Goal: Complete application form

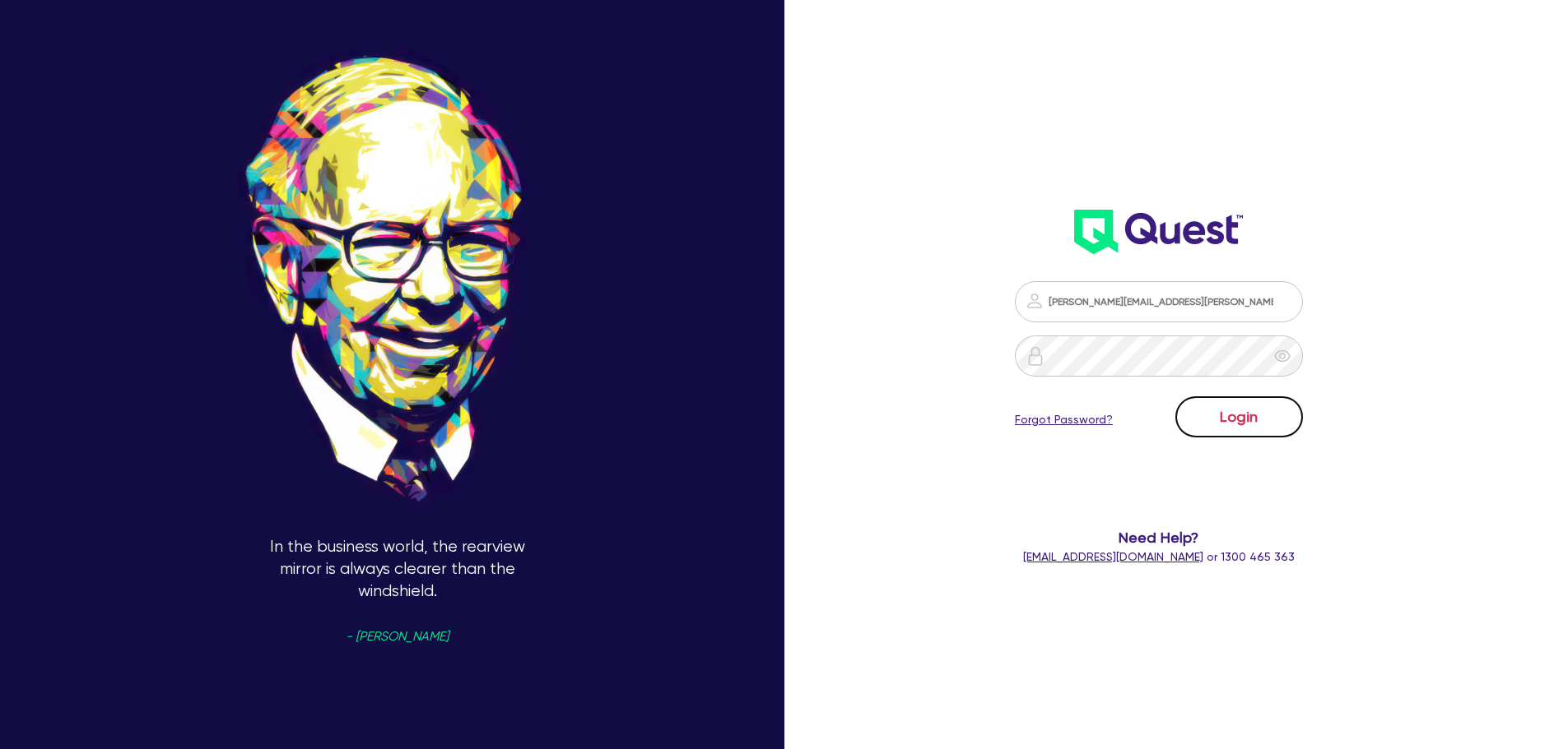
click at [1040, 414] on button "Login" at bounding box center [1239, 417] width 128 height 41
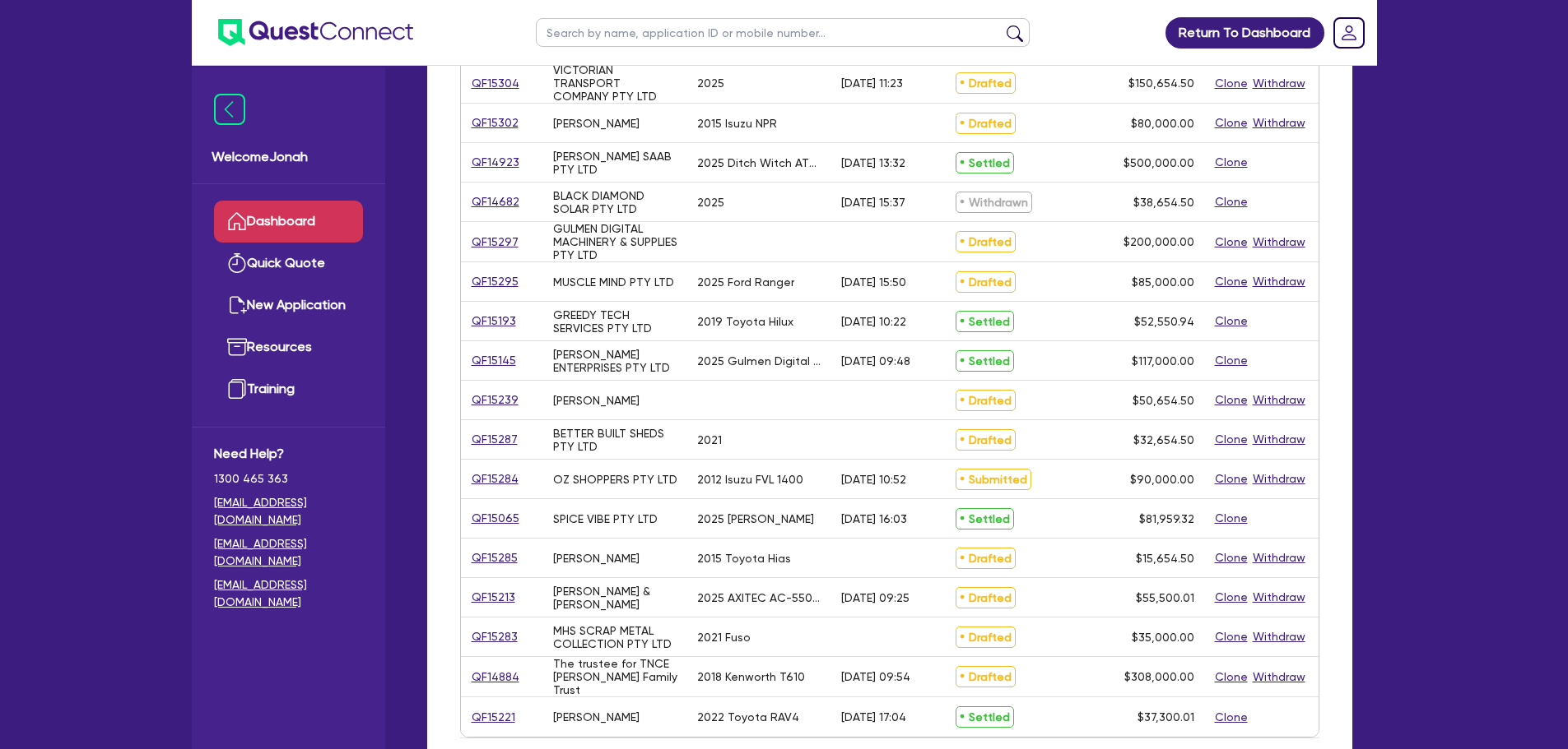
scroll to position [493, 0]
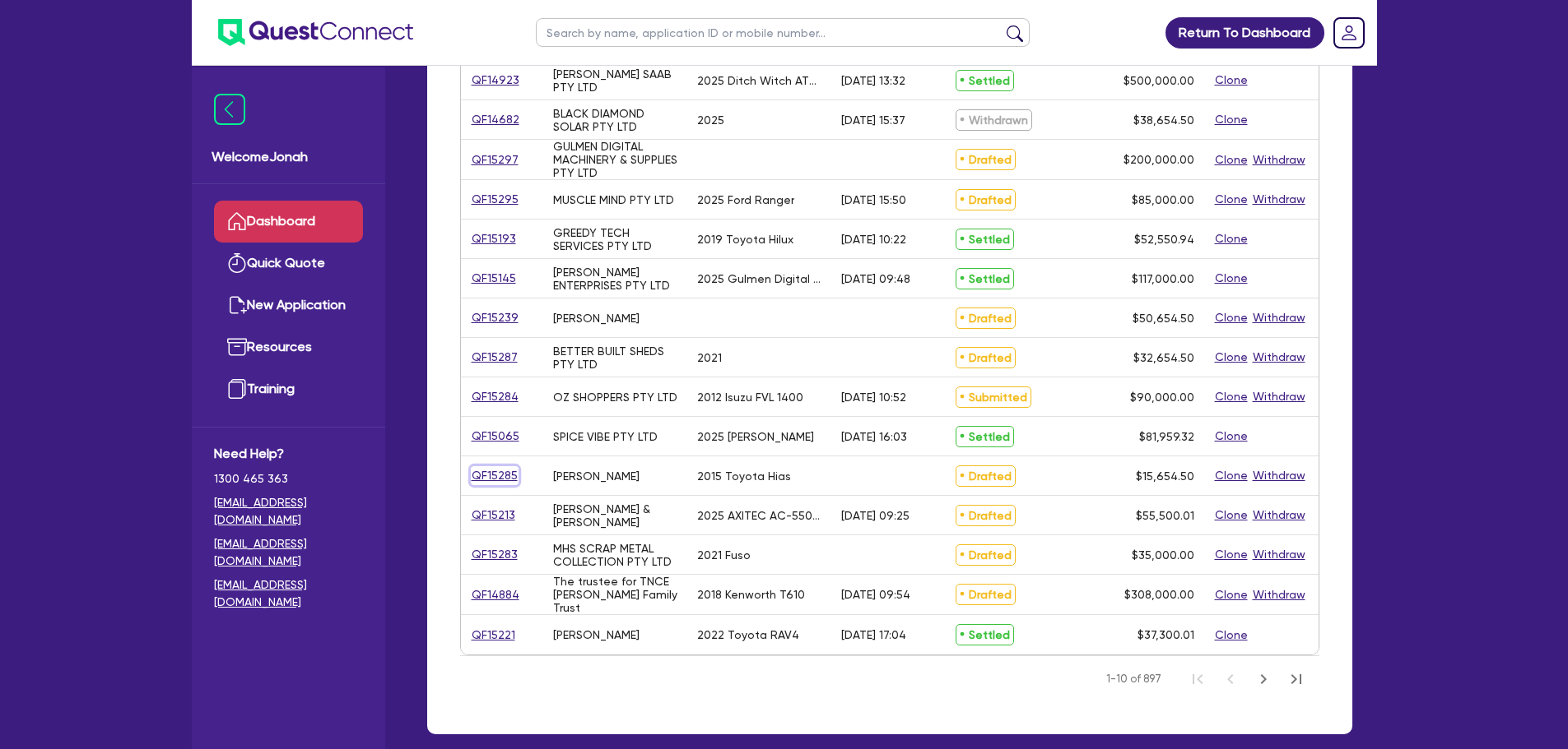
click at [490, 452] on link "QF15285" at bounding box center [494, 476] width 48 height 19
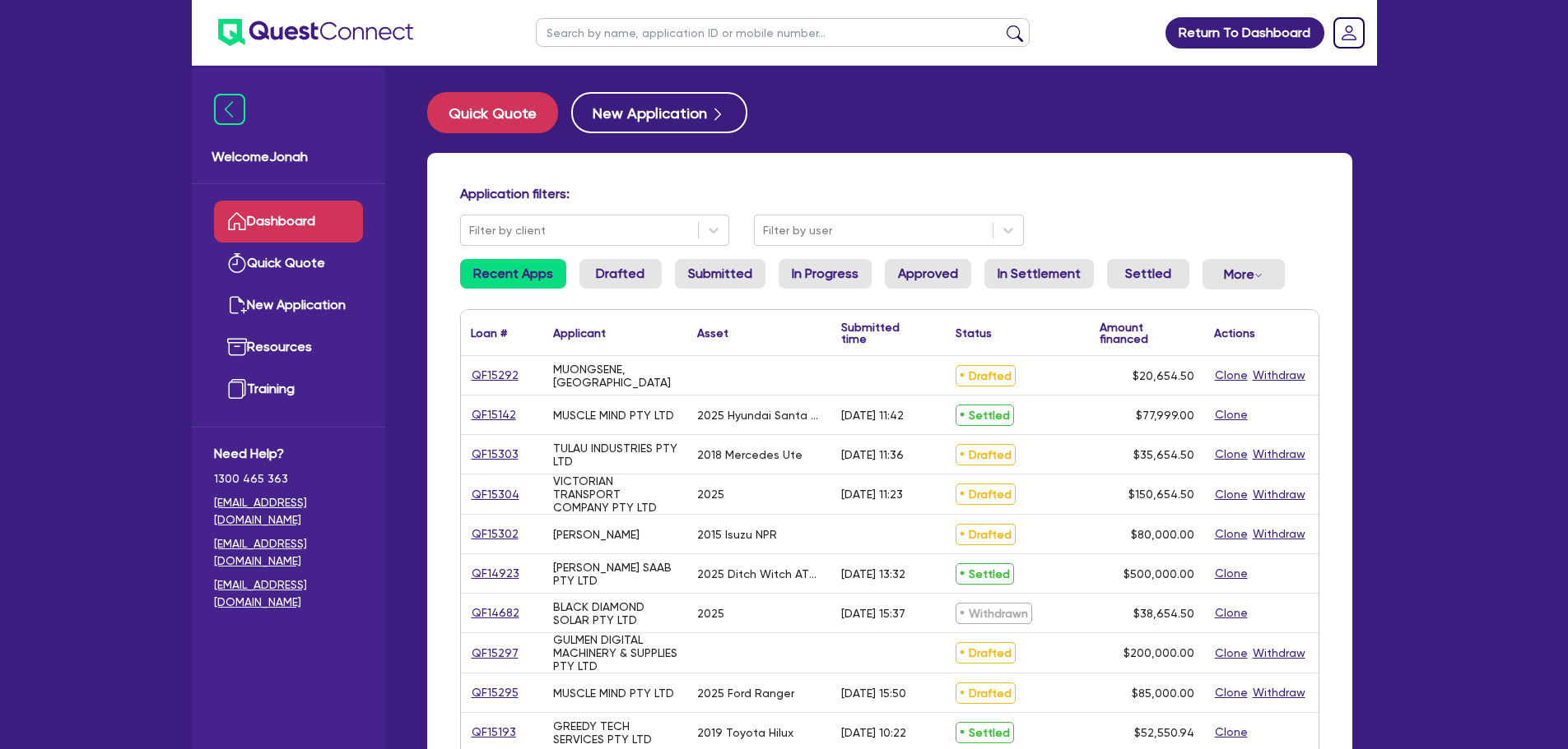
select select "CARS_AND_LIGHT_TRUCKS"
select select "VANS_AND_UTES"
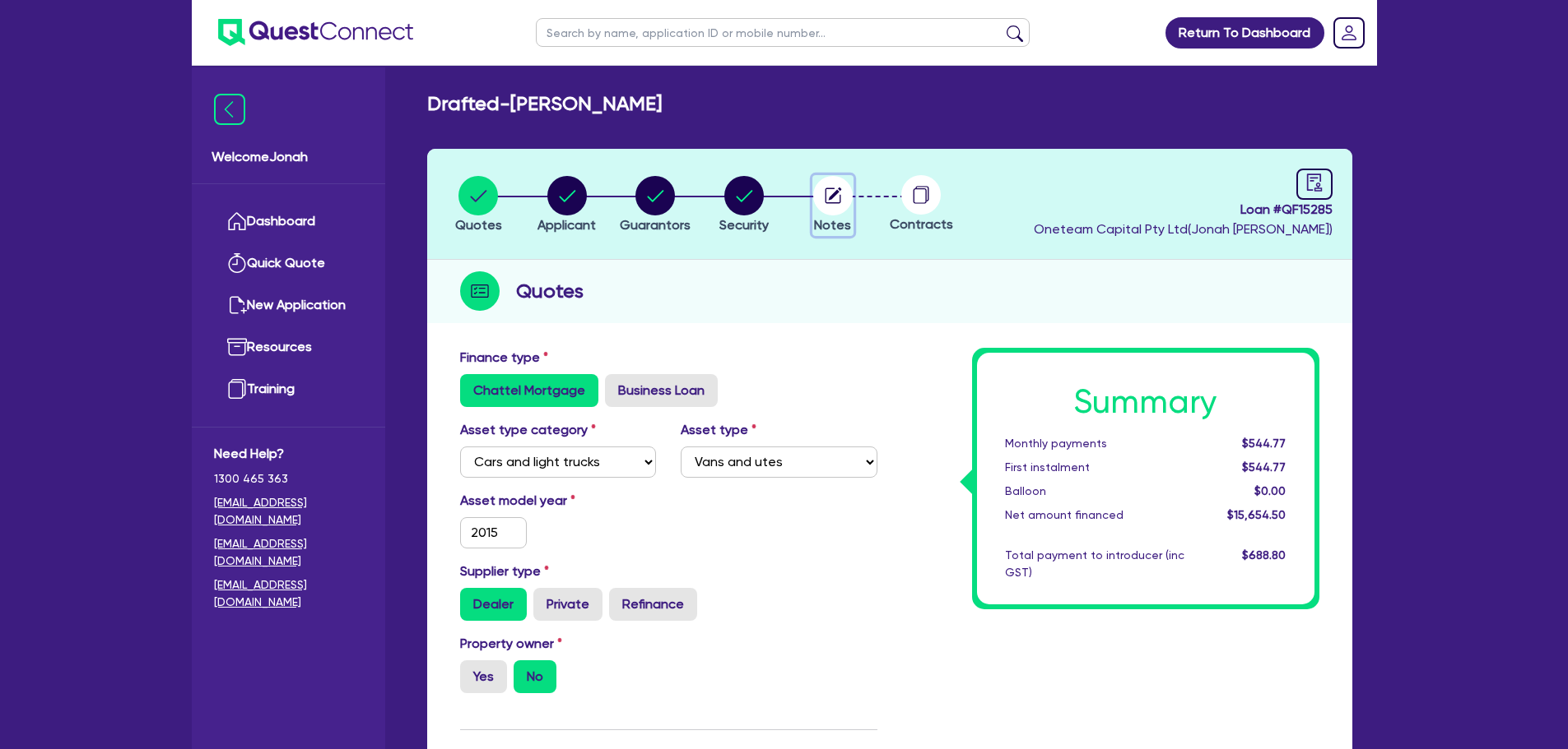
click at [829, 194] on circle "button" at bounding box center [833, 195] width 39 height 39
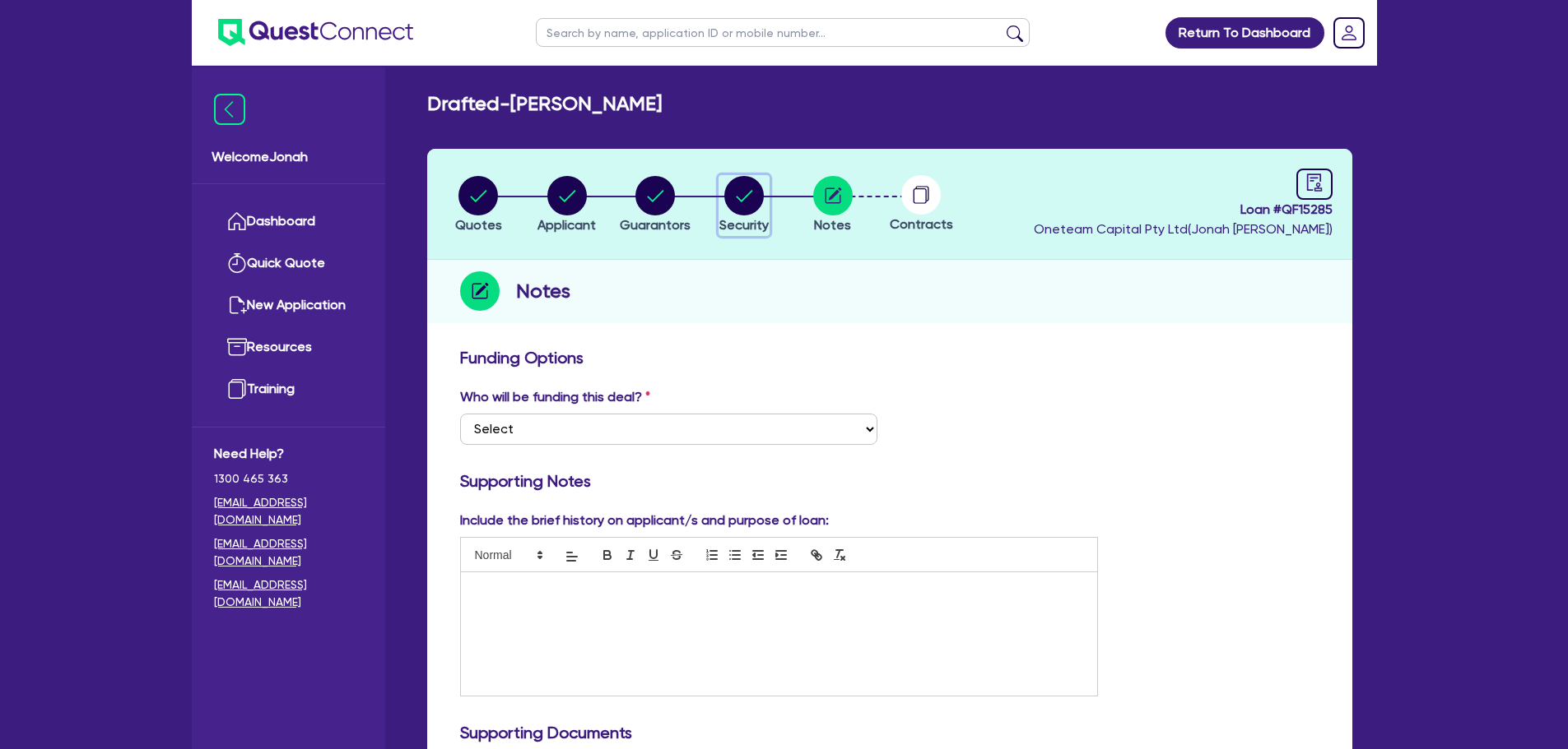
click at [733, 207] on circle "button" at bounding box center [744, 195] width 39 height 39
select select "CARS_AND_LIGHT_TRUCKS"
select select "VANS_AND_UTES"
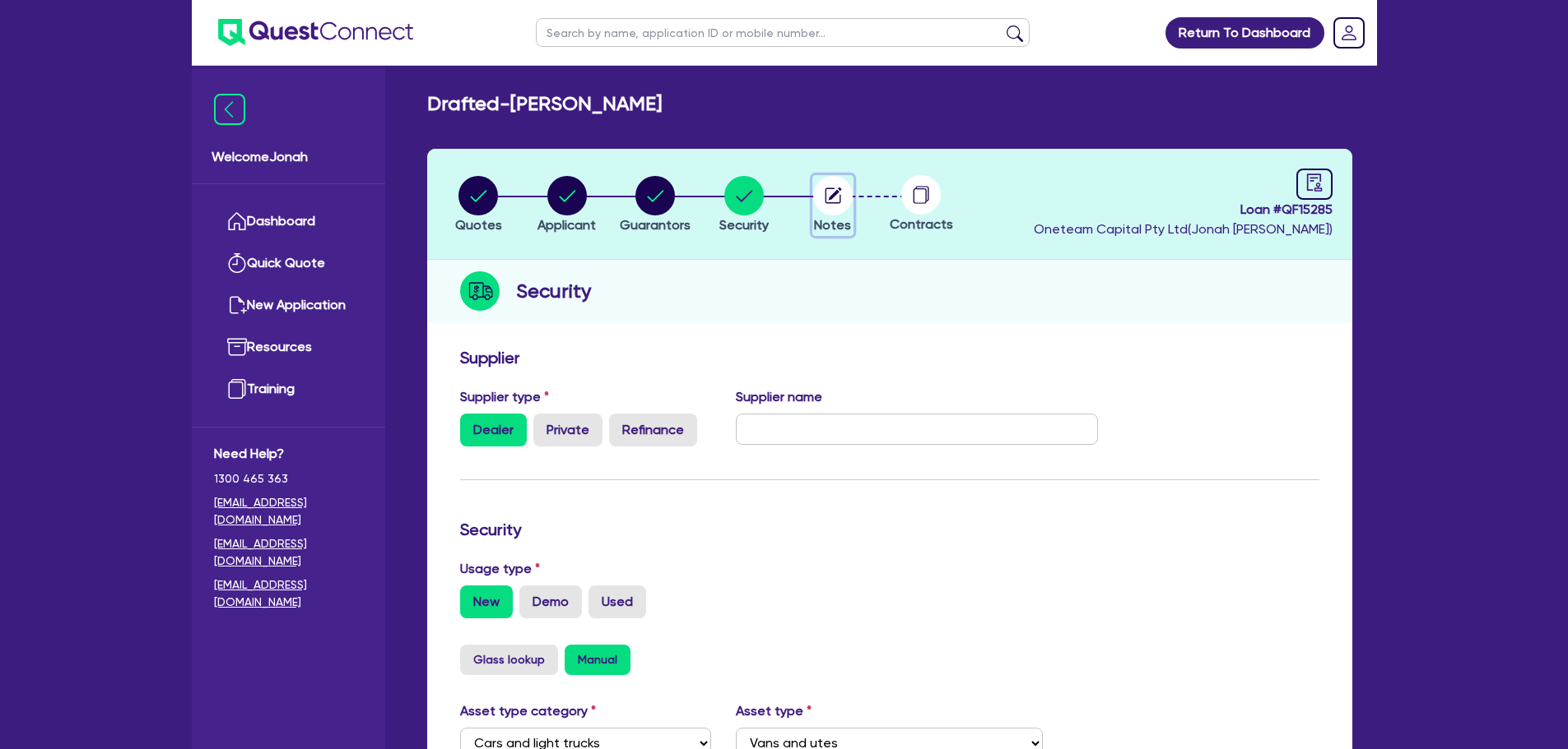
click at [838, 201] on circle "button" at bounding box center [833, 195] width 39 height 39
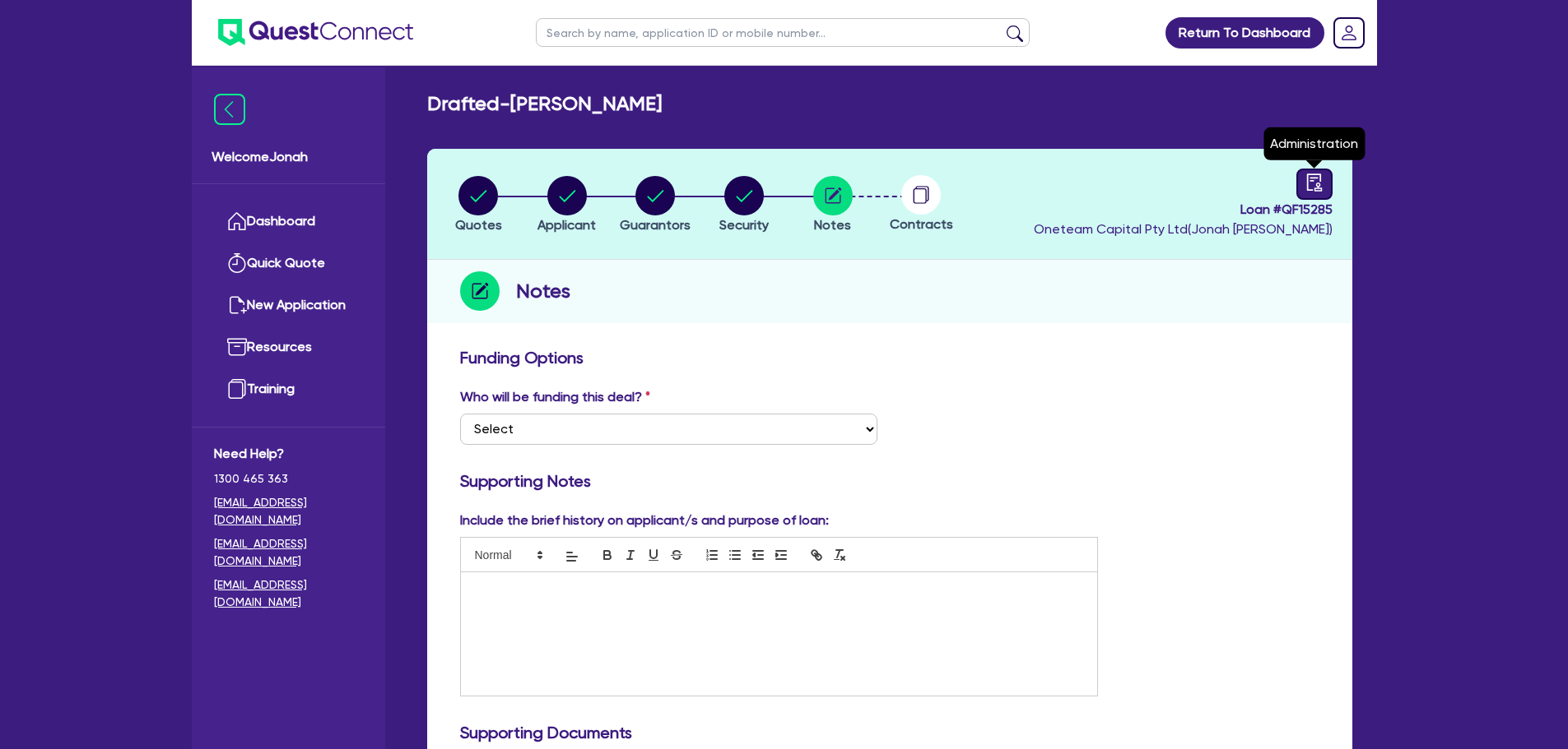
click at [1040, 175] on icon "audit" at bounding box center [1313, 182] width 18 height 18
select select "DRAFTED_NEW"
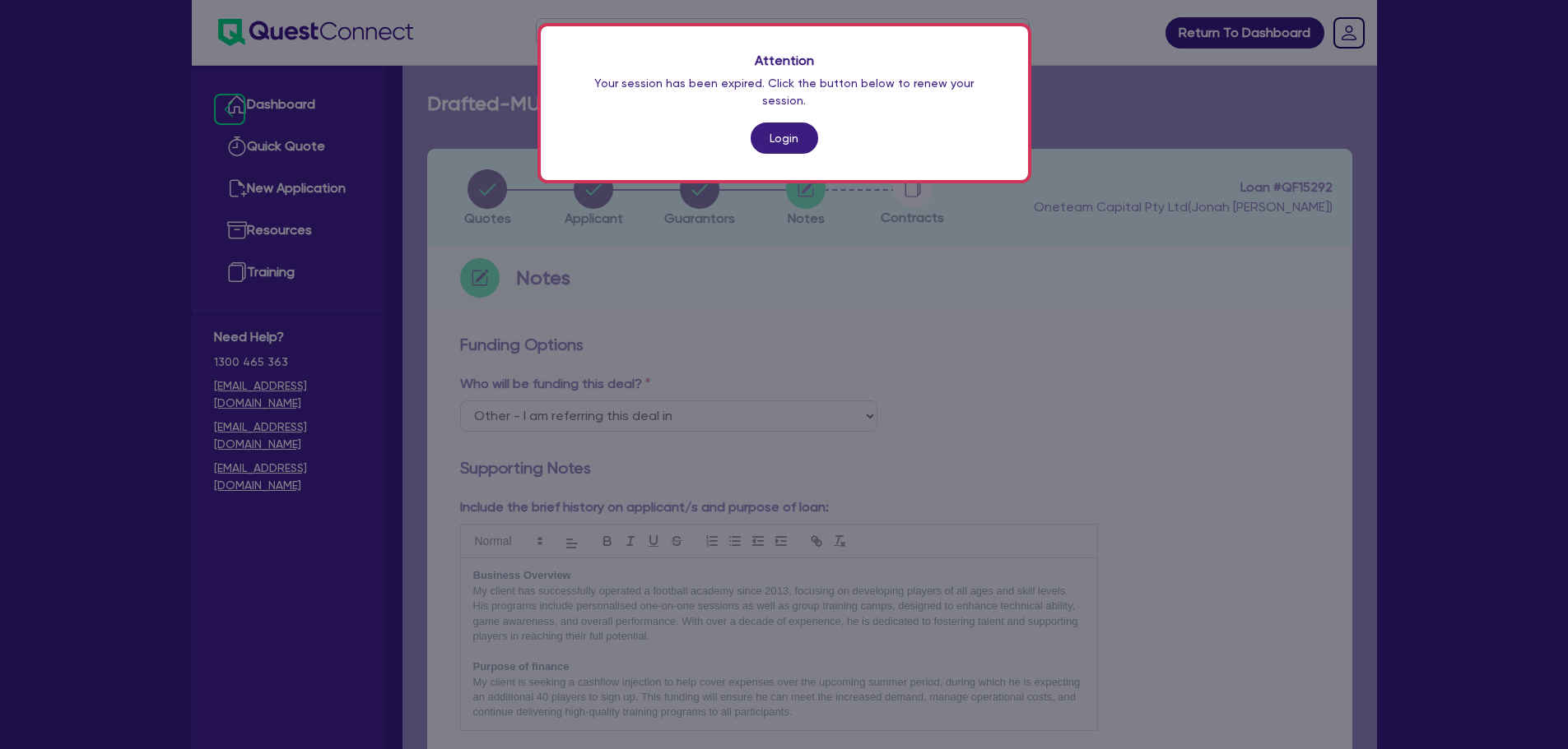
select select "Other"
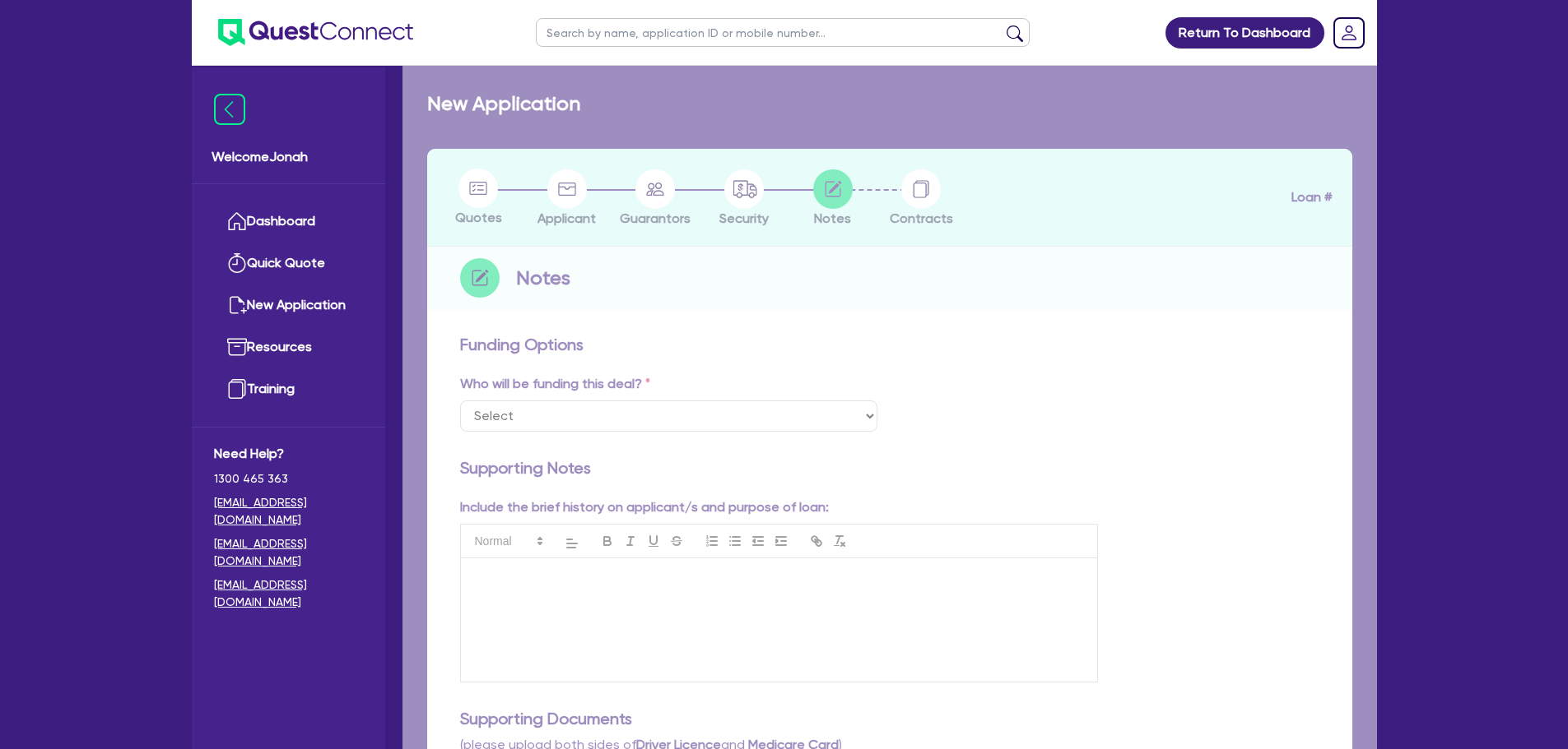
select select "Other"
